Goal: Task Accomplishment & Management: Complete application form

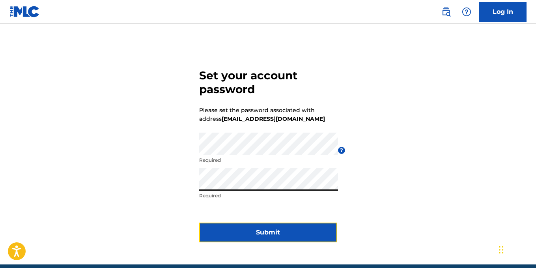
click at [257, 233] on button "Submit" at bounding box center [268, 232] width 138 height 20
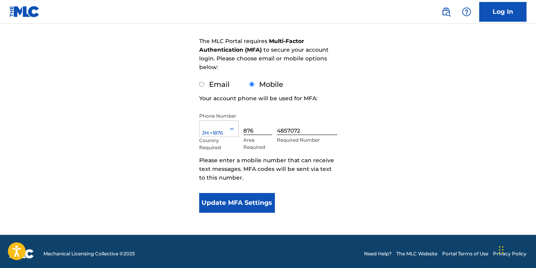
scroll to position [112, 0]
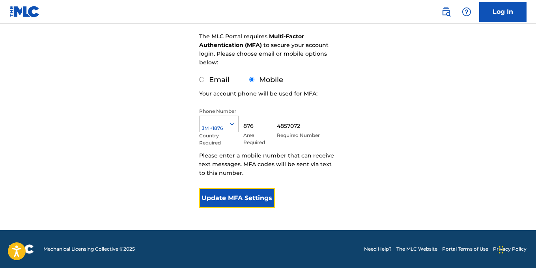
click at [254, 198] on button "Update MFA Settings" at bounding box center [237, 198] width 76 height 20
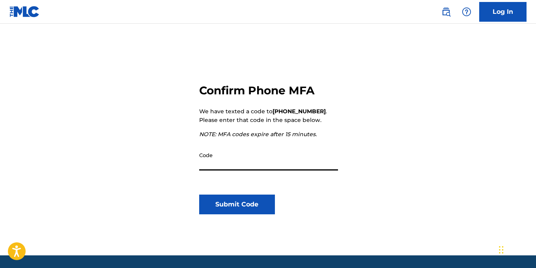
scroll to position [82, 0]
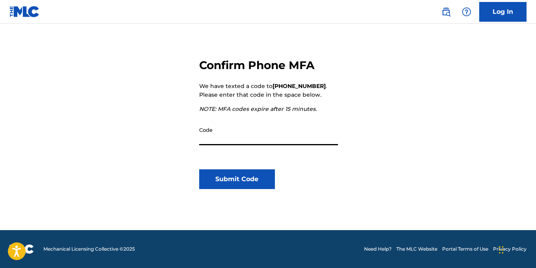
click at [238, 140] on input "Code" at bounding box center [268, 134] width 139 height 22
click at [243, 138] on input "Code" at bounding box center [268, 134] width 139 height 22
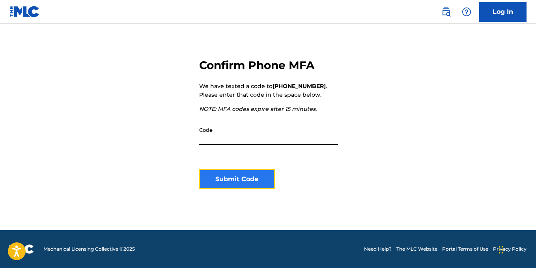
click at [240, 182] on button "Submit Code" at bounding box center [237, 179] width 76 height 20
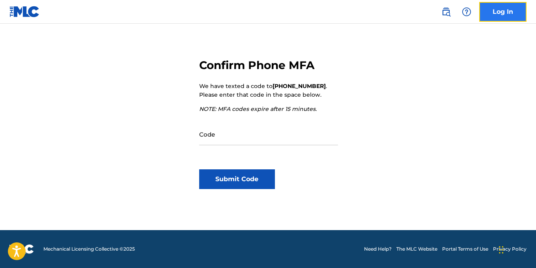
click at [504, 9] on link "Log In" at bounding box center [502, 12] width 47 height 20
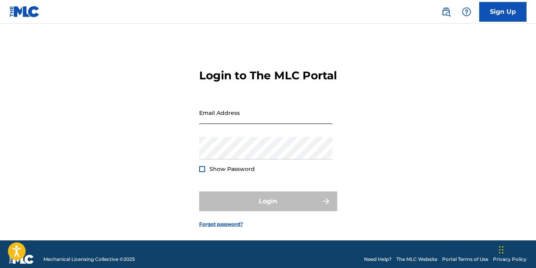
click at [237, 124] on input "Email Address" at bounding box center [265, 112] width 133 height 22
type input "[EMAIL_ADDRESS][DOMAIN_NAME]"
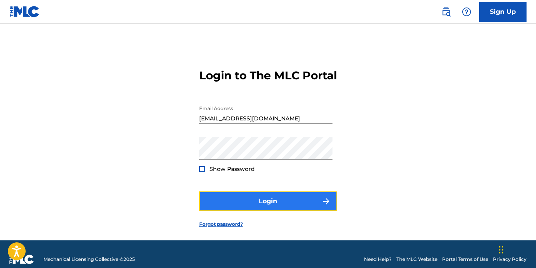
click at [274, 211] on button "Login" at bounding box center [268, 201] width 138 height 20
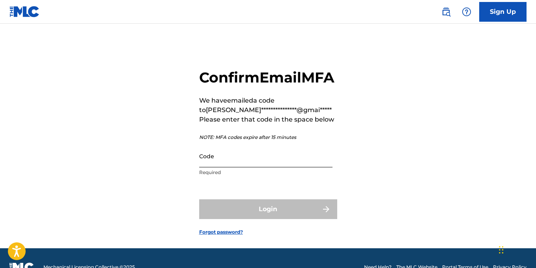
click at [230, 167] on input "Code" at bounding box center [265, 156] width 133 height 22
paste input "062226"
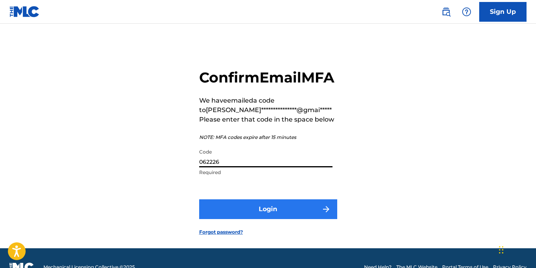
type input "062226"
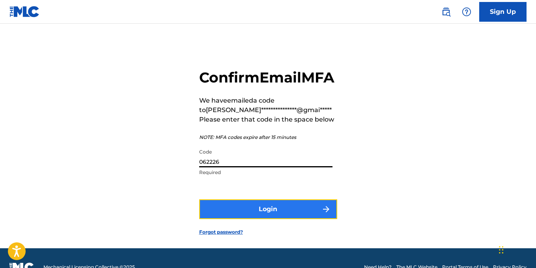
click at [260, 219] on button "Login" at bounding box center [268, 209] width 138 height 20
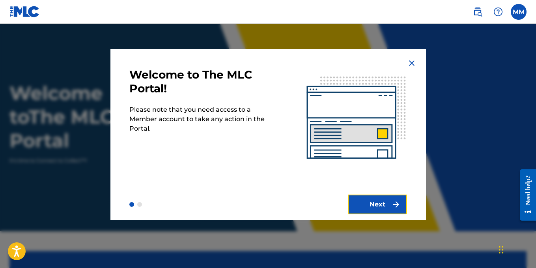
click at [362, 206] on button "Next" at bounding box center [377, 204] width 59 height 20
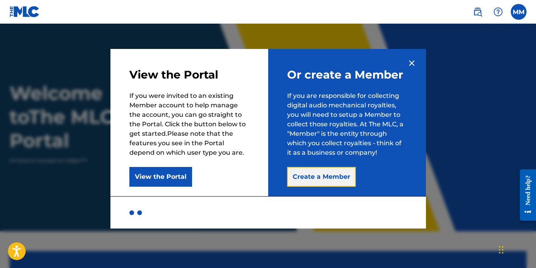
click at [321, 179] on button "Create a Member" at bounding box center [321, 177] width 69 height 20
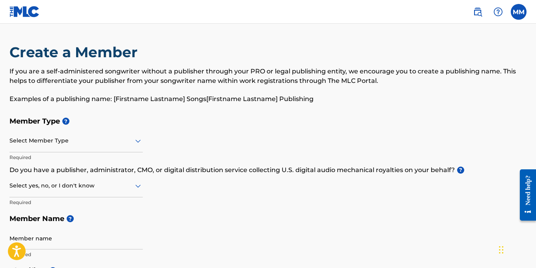
click at [43, 131] on div "Select Member Type" at bounding box center [75, 141] width 133 height 22
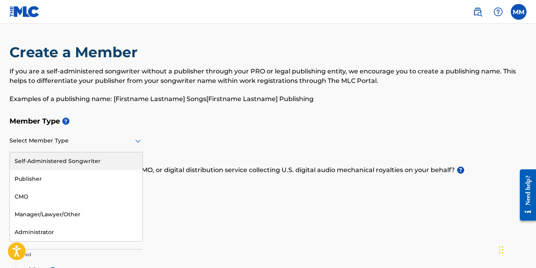
click at [82, 163] on div "Self-Administered Songwriter" at bounding box center [76, 161] width 133 height 18
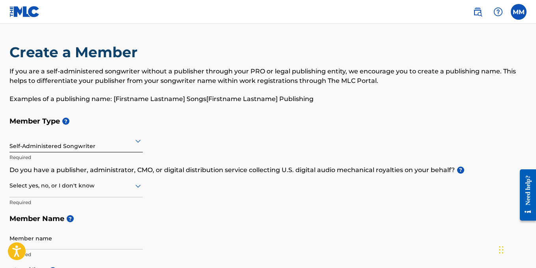
click at [95, 195] on div "Select yes, no, or I don't know" at bounding box center [75, 186] width 133 height 22
click at [87, 199] on div "Yes" at bounding box center [76, 206] width 133 height 18
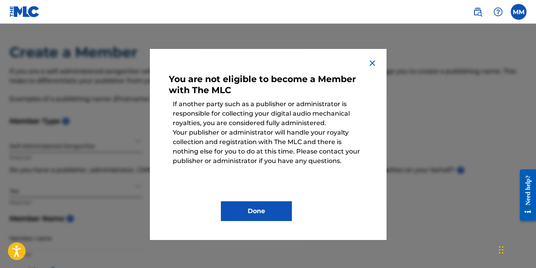
click at [372, 64] on img at bounding box center [372, 62] width 9 height 9
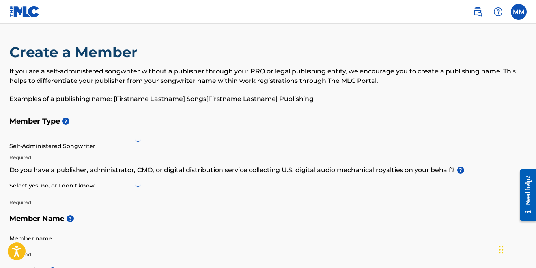
click at [99, 192] on div "Select yes, no, or I don't know" at bounding box center [75, 186] width 133 height 22
click at [37, 235] on div "I don't know" at bounding box center [76, 242] width 133 height 18
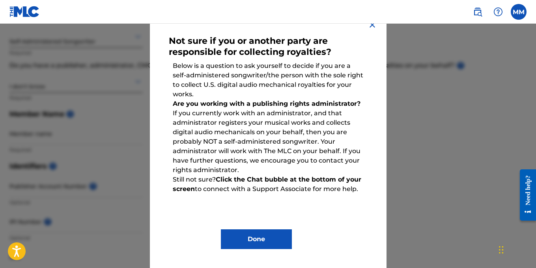
scroll to position [158, 0]
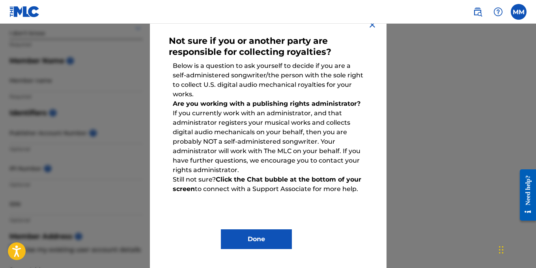
click at [369, 25] on img at bounding box center [372, 24] width 9 height 9
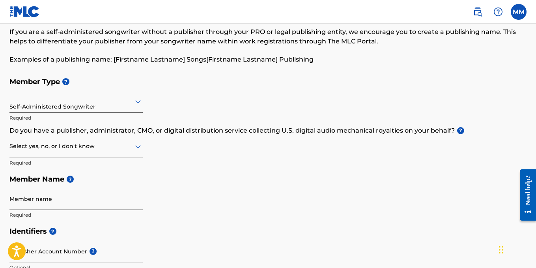
scroll to position [0, 0]
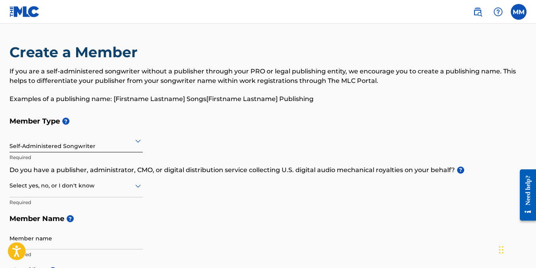
click at [86, 185] on div at bounding box center [75, 186] width 133 height 10
click at [23, 226] on div "No" at bounding box center [76, 224] width 133 height 18
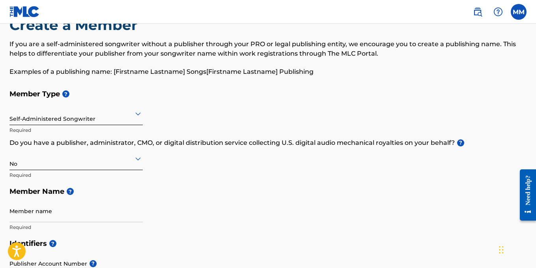
scroll to position [39, 0]
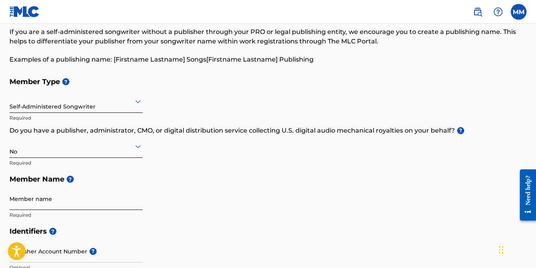
click at [75, 205] on input "Member name" at bounding box center [75, 198] width 133 height 22
type input "[PERSON_NAME]"
type input "Lot 17 West Albion"
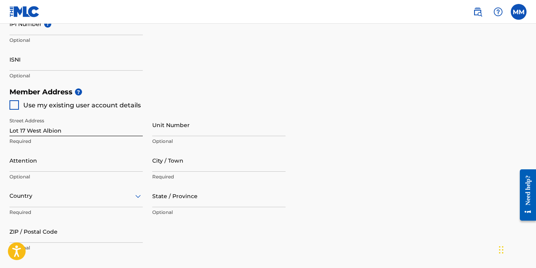
scroll to position [316, 0]
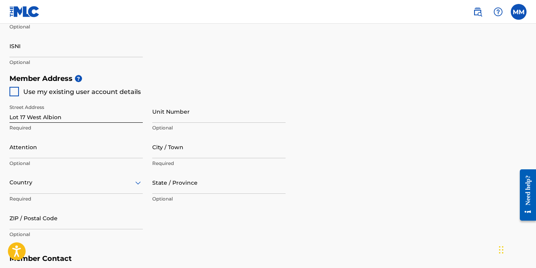
click at [123, 186] on div "Country" at bounding box center [75, 182] width 133 height 22
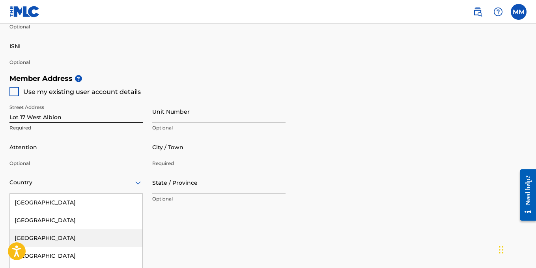
scroll to position [360, 0]
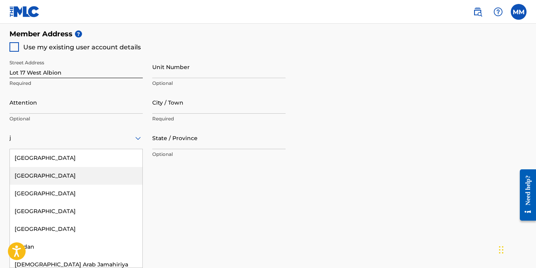
type input "[GEOGRAPHIC_DATA]"
type input "[PERSON_NAME]"
type input "Yallas"
type input "St. [PERSON_NAME]"
type input "876"
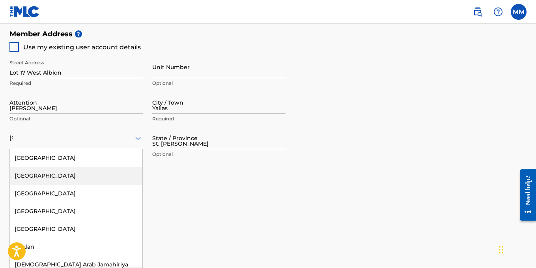
type input "4857072"
type input "[EMAIL_ADDRESS][DOMAIN_NAME]"
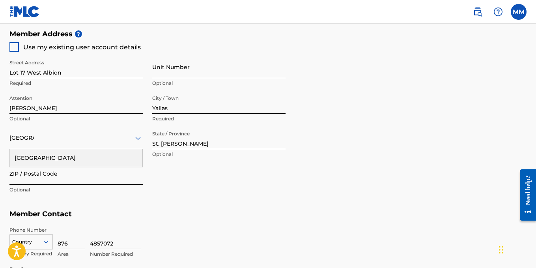
click at [72, 182] on input "ZIP / Postal Code" at bounding box center [75, 173] width 133 height 22
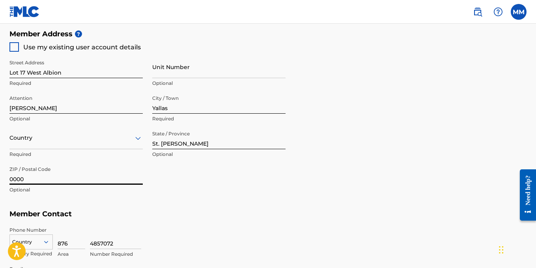
type input "0000"
click at [12, 51] on div at bounding box center [13, 46] width 9 height 9
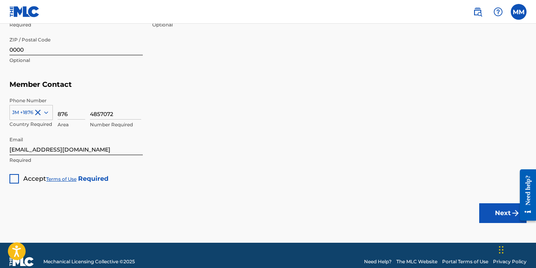
scroll to position [502, 0]
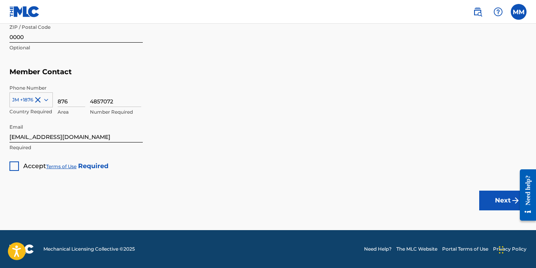
click at [13, 166] on div at bounding box center [13, 165] width 9 height 9
click at [487, 197] on button "Next" at bounding box center [502, 201] width 47 height 20
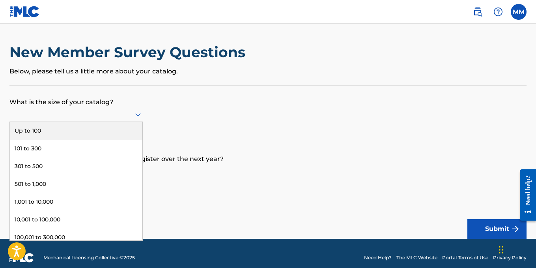
click at [137, 114] on icon at bounding box center [138, 114] width 6 height 3
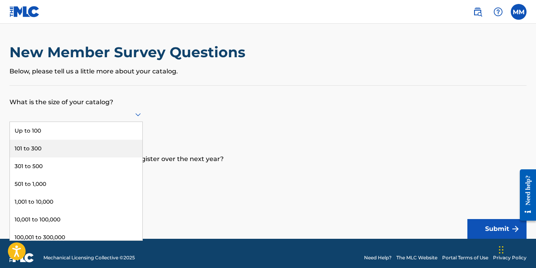
click at [97, 152] on div "101 to 300" at bounding box center [76, 149] width 133 height 18
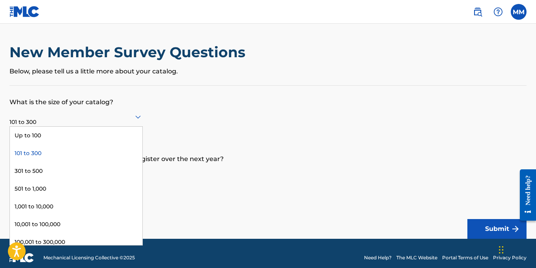
click at [130, 116] on div at bounding box center [75, 117] width 133 height 10
click at [62, 137] on div "Up to 100" at bounding box center [76, 136] width 133 height 18
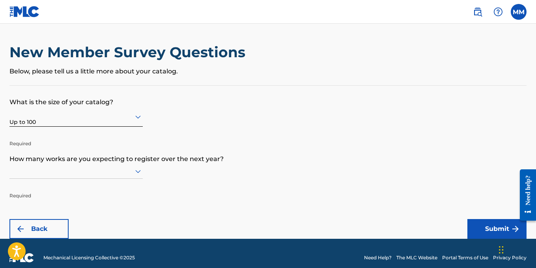
scroll to position [9, 0]
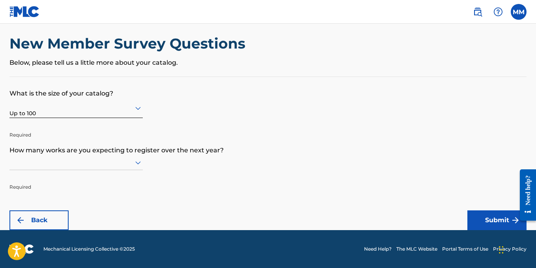
click at [138, 164] on icon at bounding box center [138, 162] width 6 height 3
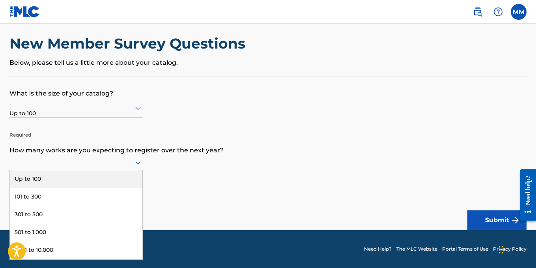
click at [92, 174] on div "Up to 100" at bounding box center [76, 179] width 133 height 18
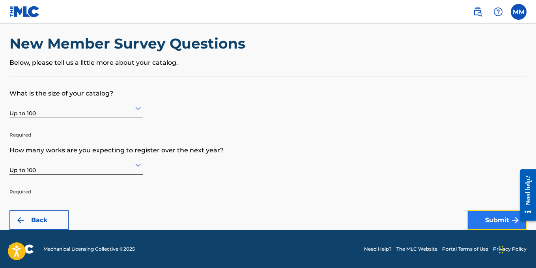
click at [496, 215] on button "Submit" at bounding box center [496, 220] width 59 height 20
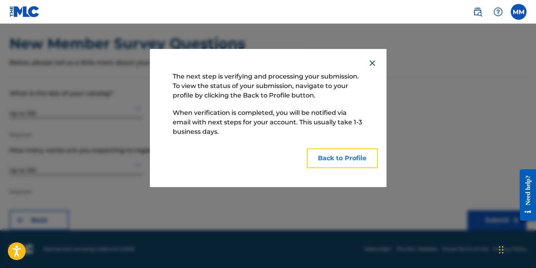
click at [348, 160] on button "Back to Profile" at bounding box center [342, 158] width 71 height 20
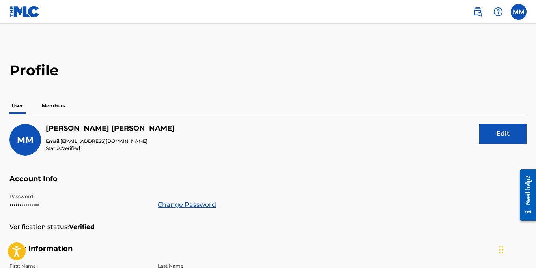
click at [54, 101] on p "Members" at bounding box center [53, 105] width 28 height 17
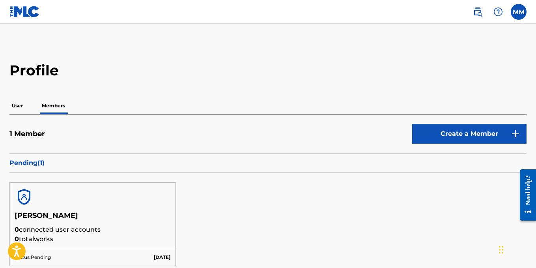
click at [26, 17] on img at bounding box center [24, 11] width 30 height 11
